Goal: Information Seeking & Learning: Get advice/opinions

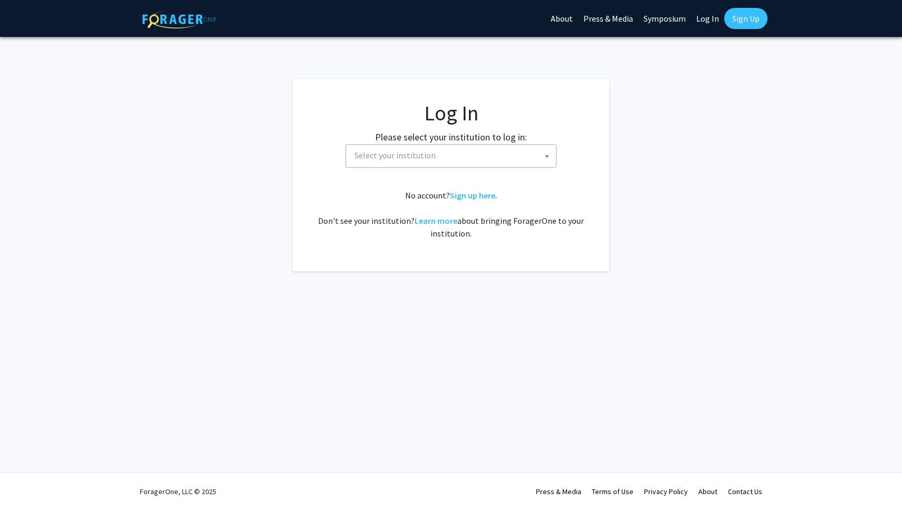
select select
click at [455, 153] on span "Select your institution" at bounding box center [453, 156] width 206 height 22
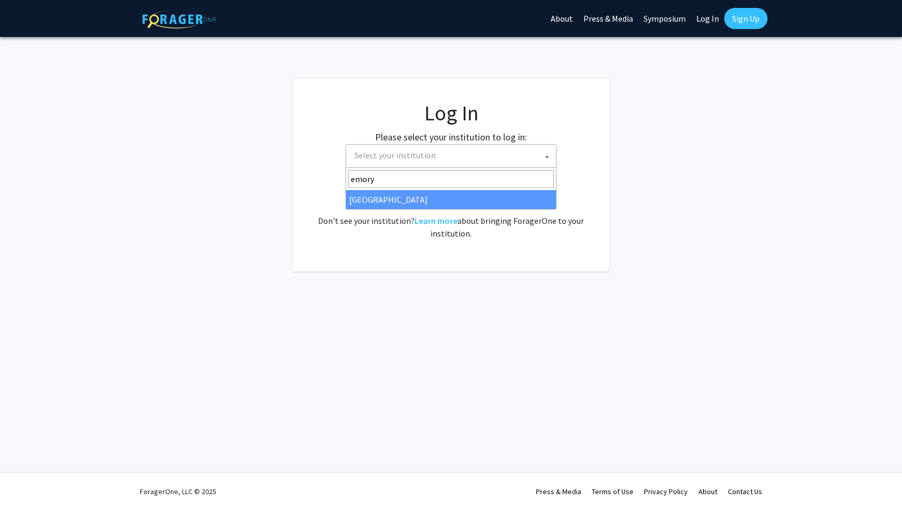
type input "emory"
select select "12"
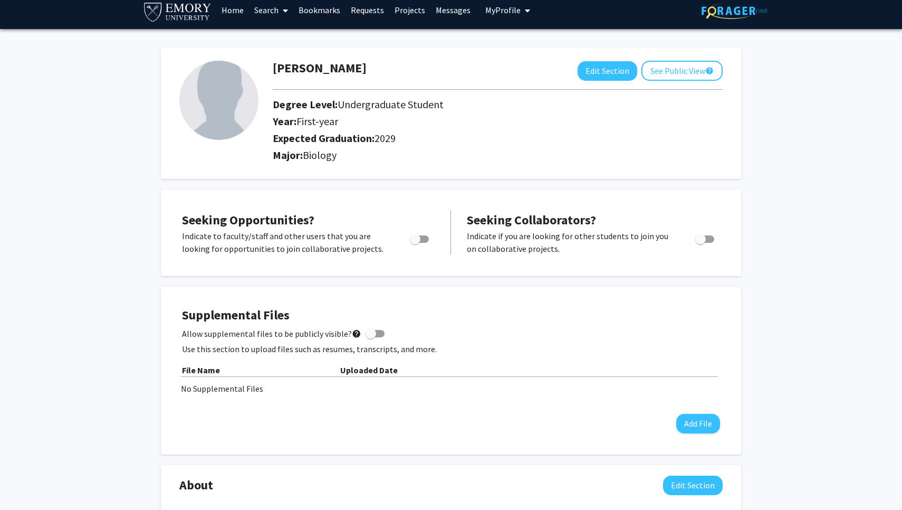
scroll to position [12, 0]
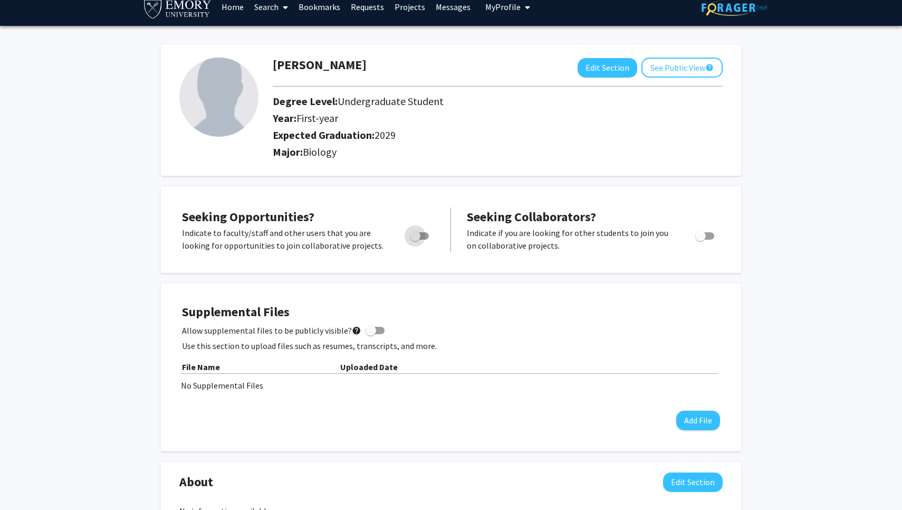
click at [417, 241] on span "Toggle" at bounding box center [415, 236] width 11 height 11
click at [415, 240] on input "Are you actively seeking opportunities?" at bounding box center [415, 240] width 1 height 1
checkbox input "true"
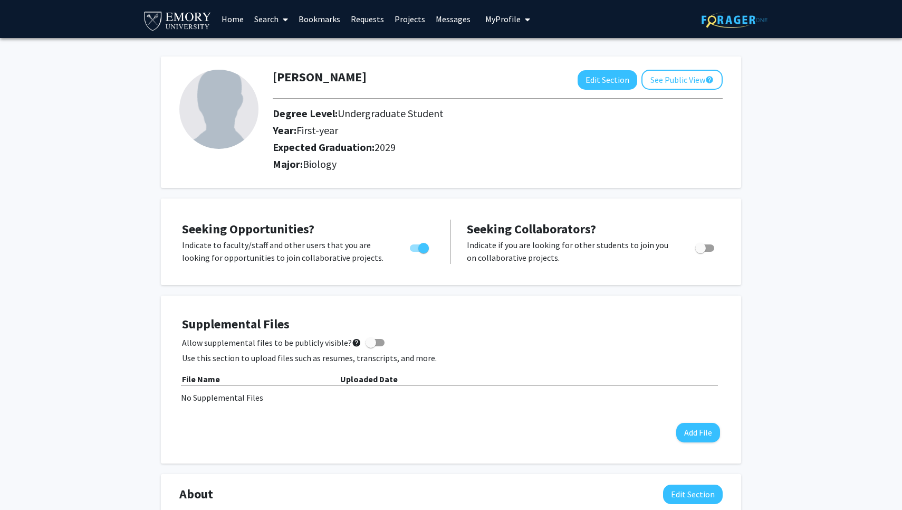
scroll to position [0, 0]
click at [235, 21] on link "Home" at bounding box center [232, 19] width 33 height 37
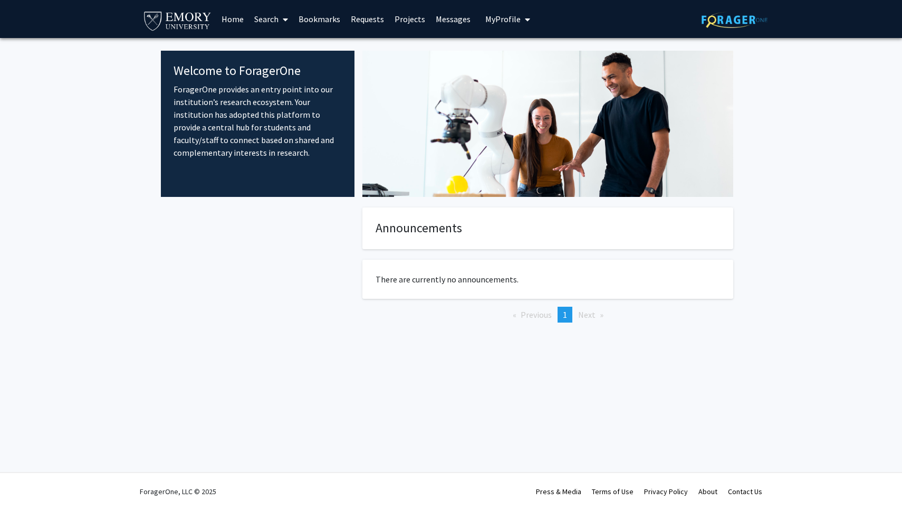
click at [405, 21] on link "Projects" at bounding box center [409, 19] width 41 height 37
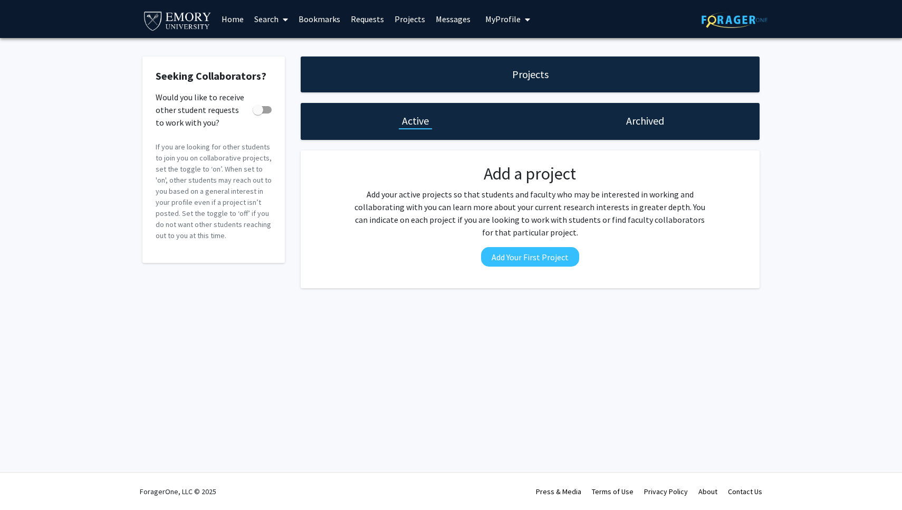
click at [281, 22] on span at bounding box center [283, 19] width 9 height 37
click at [286, 45] on span "Faculty/Staff" at bounding box center [288, 48] width 78 height 21
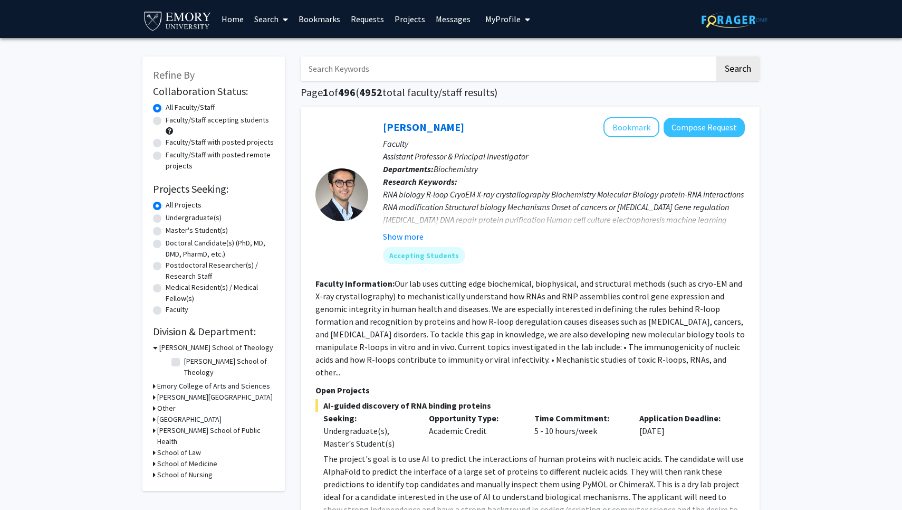
click at [166, 220] on label "Undergraduate(s)" at bounding box center [194, 217] width 56 height 11
click at [166, 219] on input "Undergraduate(s)" at bounding box center [169, 215] width 7 height 7
radio input "true"
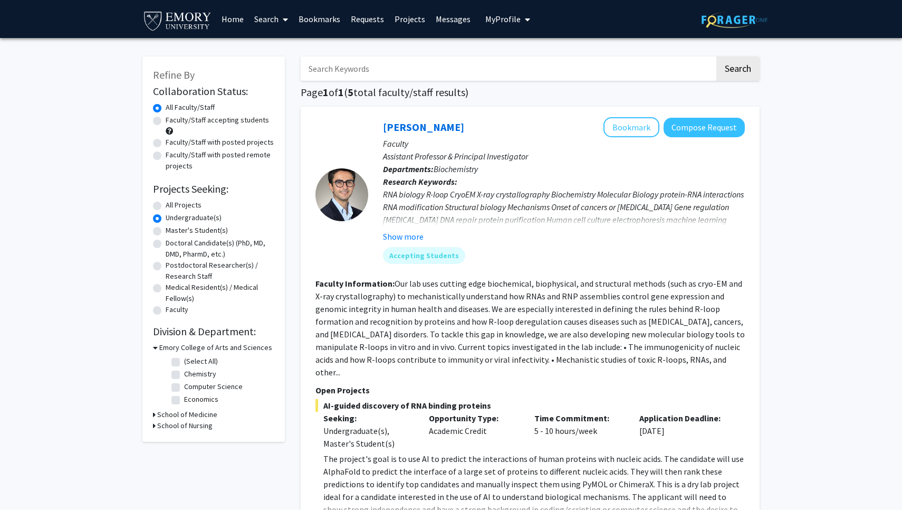
click at [166, 119] on label "Faculty/Staff accepting students" at bounding box center [217, 120] width 103 height 11
click at [166, 119] on input "Faculty/Staff accepting students" at bounding box center [169, 118] width 7 height 7
radio input "true"
click at [566, 66] on input "Search Keywords" at bounding box center [508, 68] width 414 height 24
type input "wet lab"
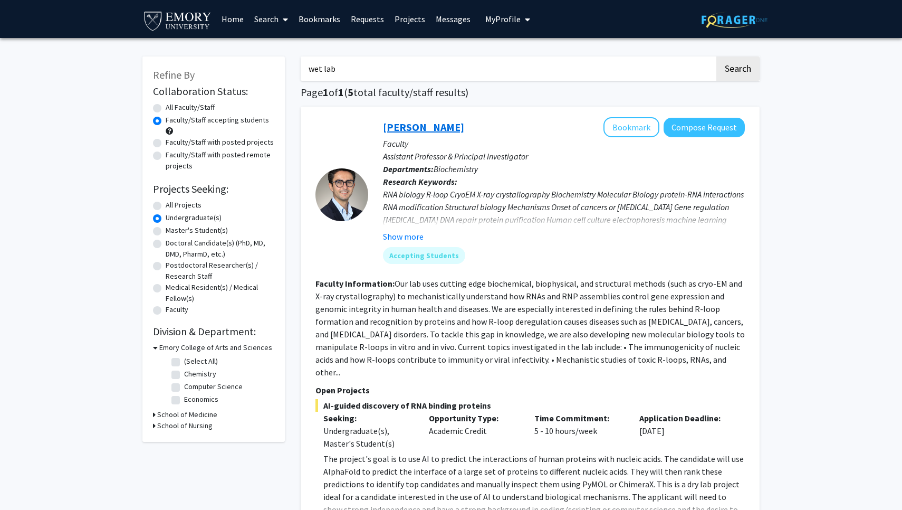
click at [738, 70] on button "Search" at bounding box center [738, 68] width 43 height 24
radio input "true"
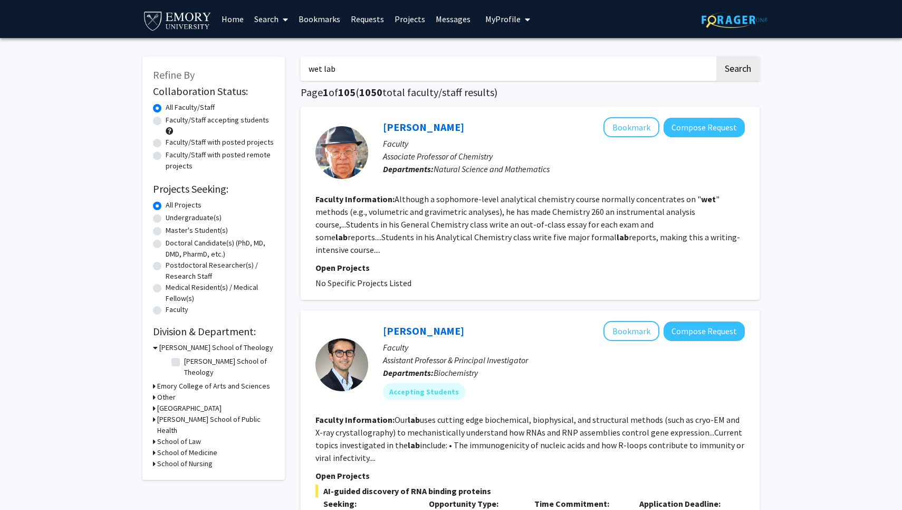
drag, startPoint x: 347, startPoint y: 66, endPoint x: 304, endPoint y: 68, distance: 43.3
click at [304, 68] on input "wet lab" at bounding box center [508, 68] width 414 height 24
click at [738, 70] on button "Search" at bounding box center [738, 68] width 43 height 24
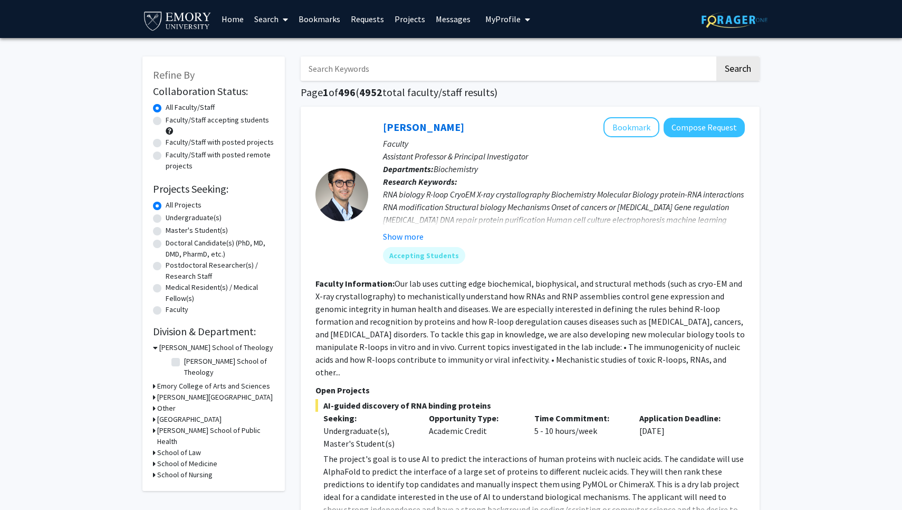
click at [166, 218] on label "Undergraduate(s)" at bounding box center [194, 217] width 56 height 11
click at [166, 218] on input "Undergraduate(s)" at bounding box center [169, 215] width 7 height 7
radio input "true"
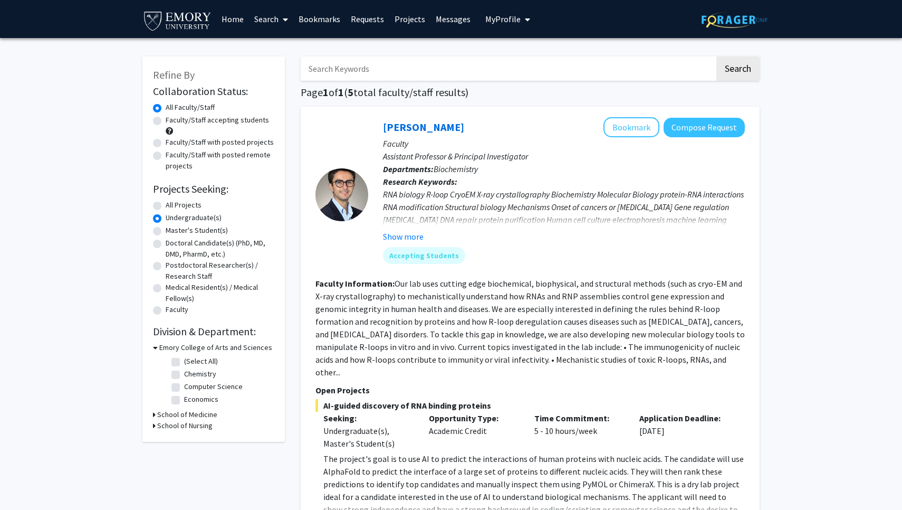
click at [166, 121] on label "Faculty/Staff accepting students" at bounding box center [217, 120] width 103 height 11
click at [166, 121] on input "Faculty/Staff accepting students" at bounding box center [169, 118] width 7 height 7
radio input "true"
click at [152, 415] on div "Refine By Collaboration Status: Collaboration Status All Faculty/Staff Collabor…" at bounding box center [213, 248] width 142 height 385
click at [154, 415] on icon at bounding box center [154, 414] width 3 height 11
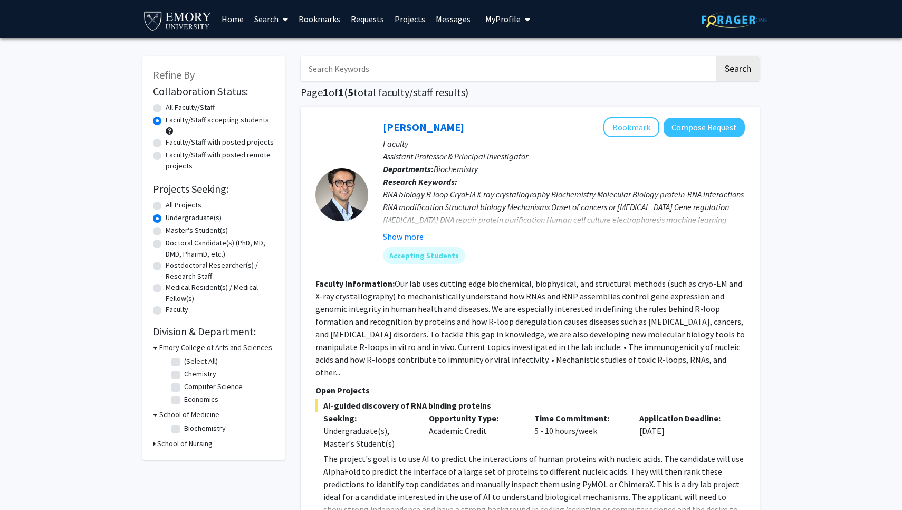
click at [184, 430] on label "Biochemistry" at bounding box center [205, 428] width 42 height 11
click at [184, 430] on input "Biochemistry" at bounding box center [187, 426] width 7 height 7
checkbox input "true"
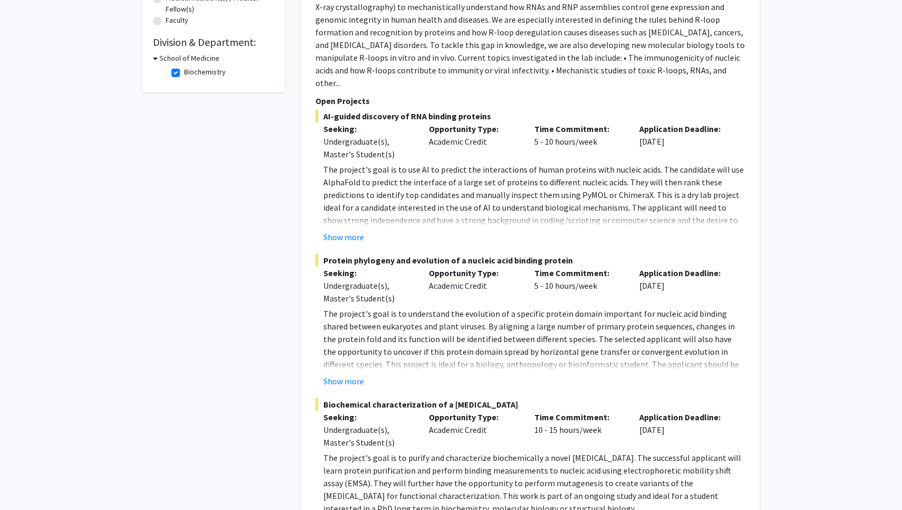
scroll to position [290, 0]
click at [344, 230] on button "Show more" at bounding box center [343, 236] width 41 height 13
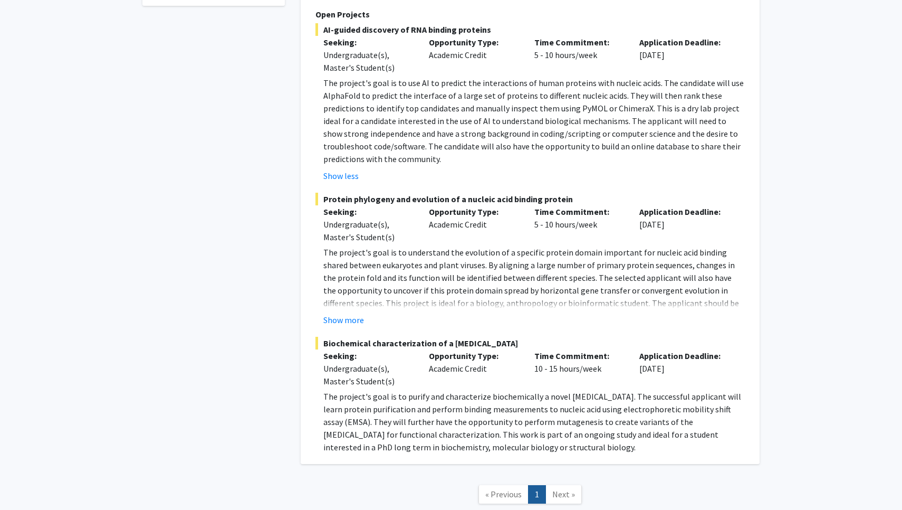
scroll to position [430, 0]
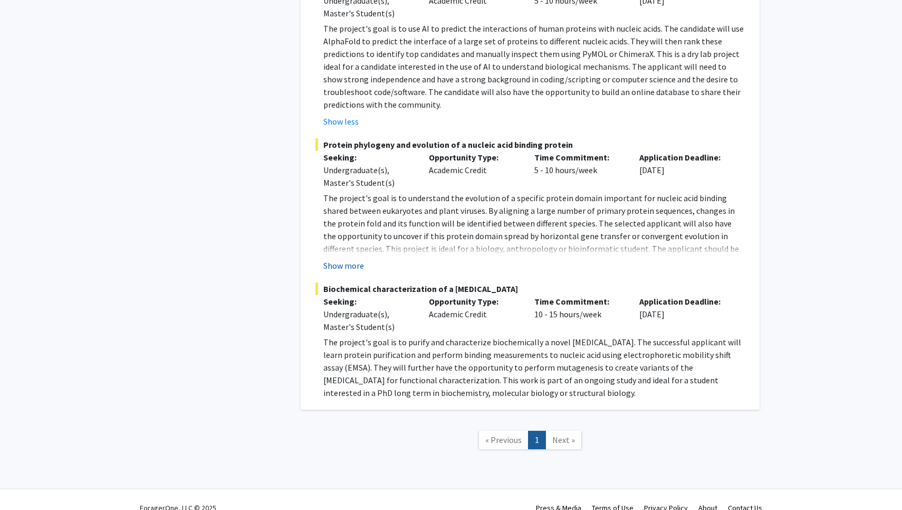
click at [346, 260] on button "Show more" at bounding box center [343, 265] width 41 height 13
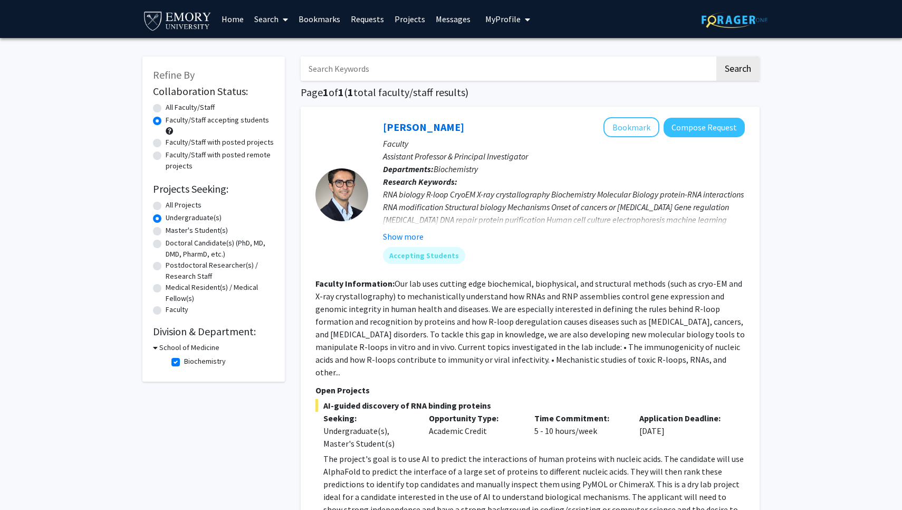
scroll to position [0, 0]
